Goal: Transaction & Acquisition: Subscribe to service/newsletter

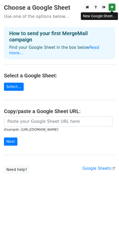
click at [111, 8] on icon at bounding box center [111, 7] width 3 height 4
click at [72, 83] on main "Choose a Google Sheet Use one of the options below... How to send your first Me…" at bounding box center [59, 89] width 119 height 170
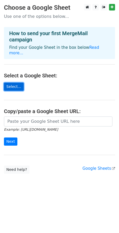
click at [14, 83] on link "Select..." at bounding box center [14, 87] width 20 height 8
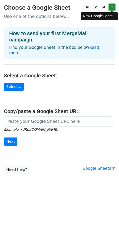
click at [112, 8] on icon at bounding box center [111, 7] width 3 height 4
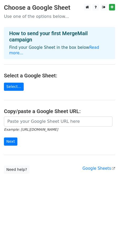
click at [56, 43] on div "How to send your first MergeMail campaign Find your Google Sheet in the box bel…" at bounding box center [59, 43] width 111 height 32
click at [15, 83] on link "Select..." at bounding box center [14, 87] width 20 height 8
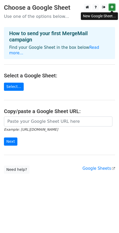
click at [112, 6] on icon at bounding box center [111, 7] width 3 height 4
click at [111, 6] on icon at bounding box center [111, 7] width 3 height 4
click at [111, 7] on icon at bounding box center [111, 7] width 3 height 4
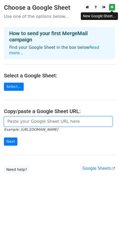
drag, startPoint x: 31, startPoint y: 119, endPoint x: 31, endPoint y: 116, distance: 2.6
click at [31, 119] on input "url" at bounding box center [58, 121] width 108 height 10
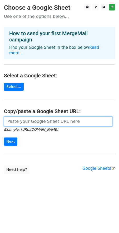
paste input "https://docs.google.com/spreadsheets/d/1FJariz5VLQG0Cfmv_-M9AIrHnRA6ueRxGHY-J4f…"
type input "https://docs.google.com/spreadsheets/d/1FJariz5VLQG0Cfmv_-M9AIrHnRA6ueRxGHY-J4f…"
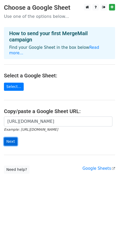
click at [9, 138] on input "Next" at bounding box center [10, 141] width 13 height 8
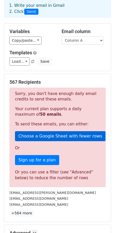
scroll to position [26, 0]
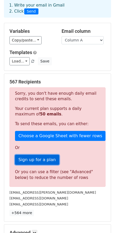
click at [48, 158] on link "Sign up for a plan" at bounding box center [37, 160] width 44 height 10
